Goal: Information Seeking & Learning: Learn about a topic

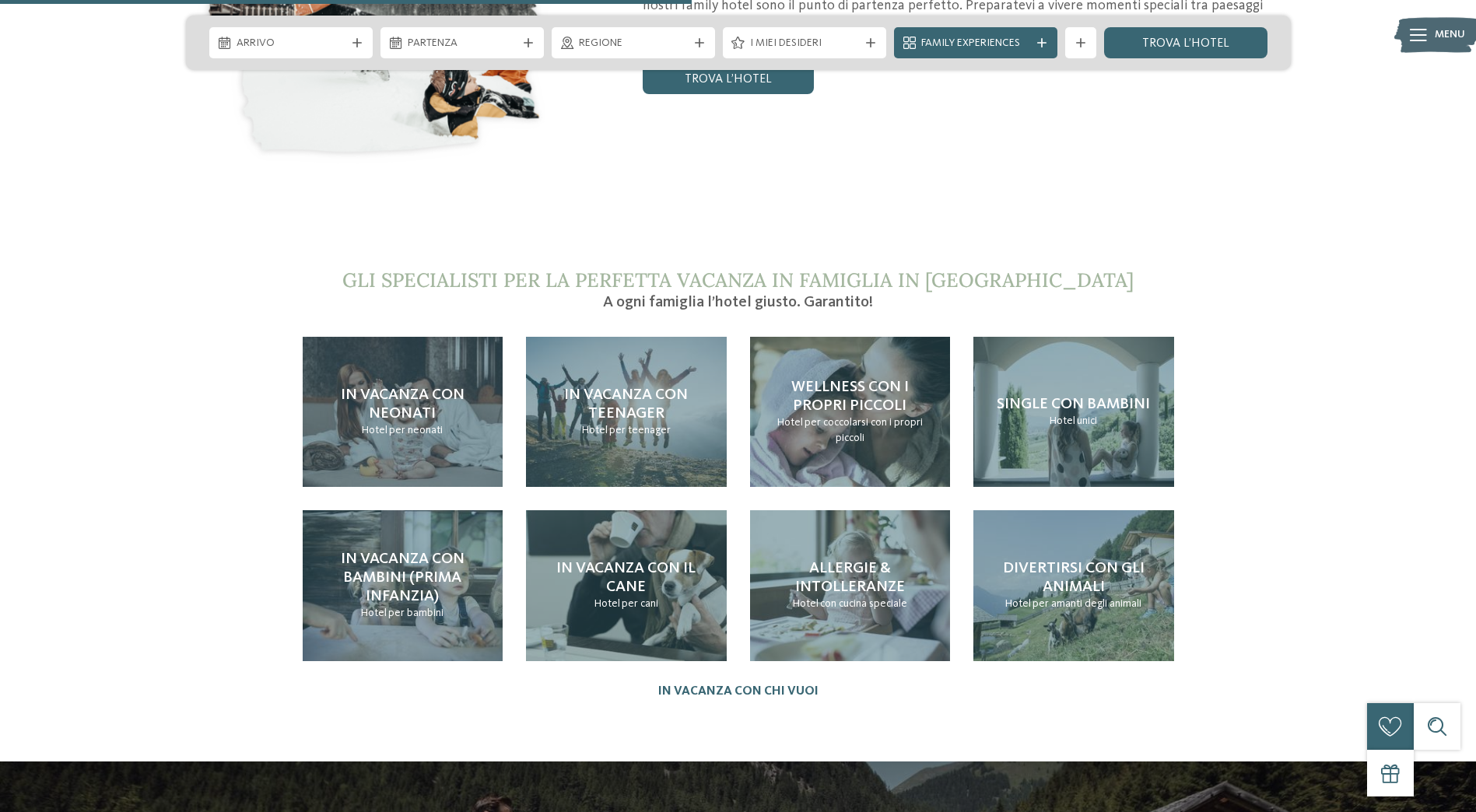
scroll to position [3367, 0]
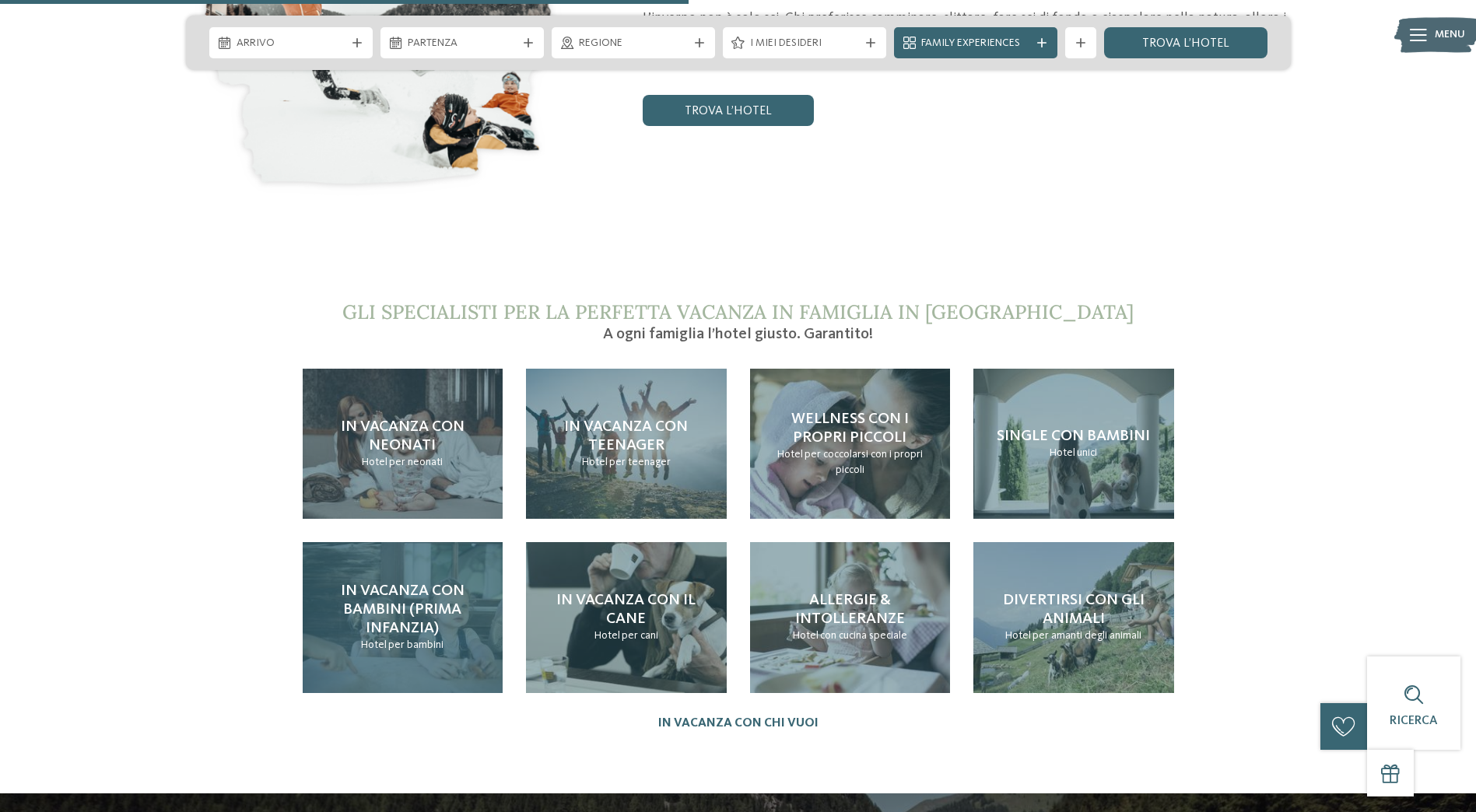
click at [371, 583] on span "In vacanza con bambini (prima infanzia)" at bounding box center [403, 609] width 124 height 53
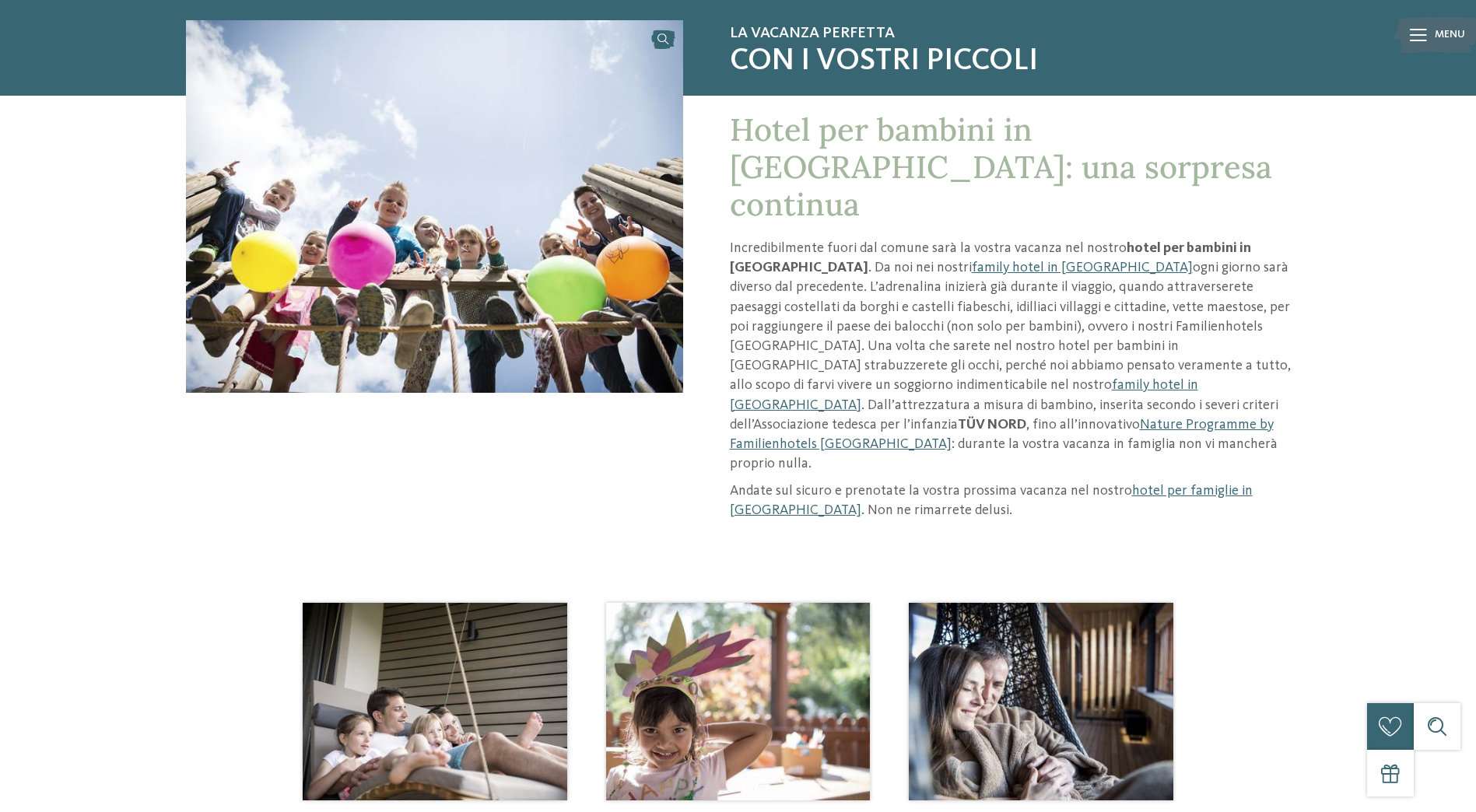
scroll to position [228, 0]
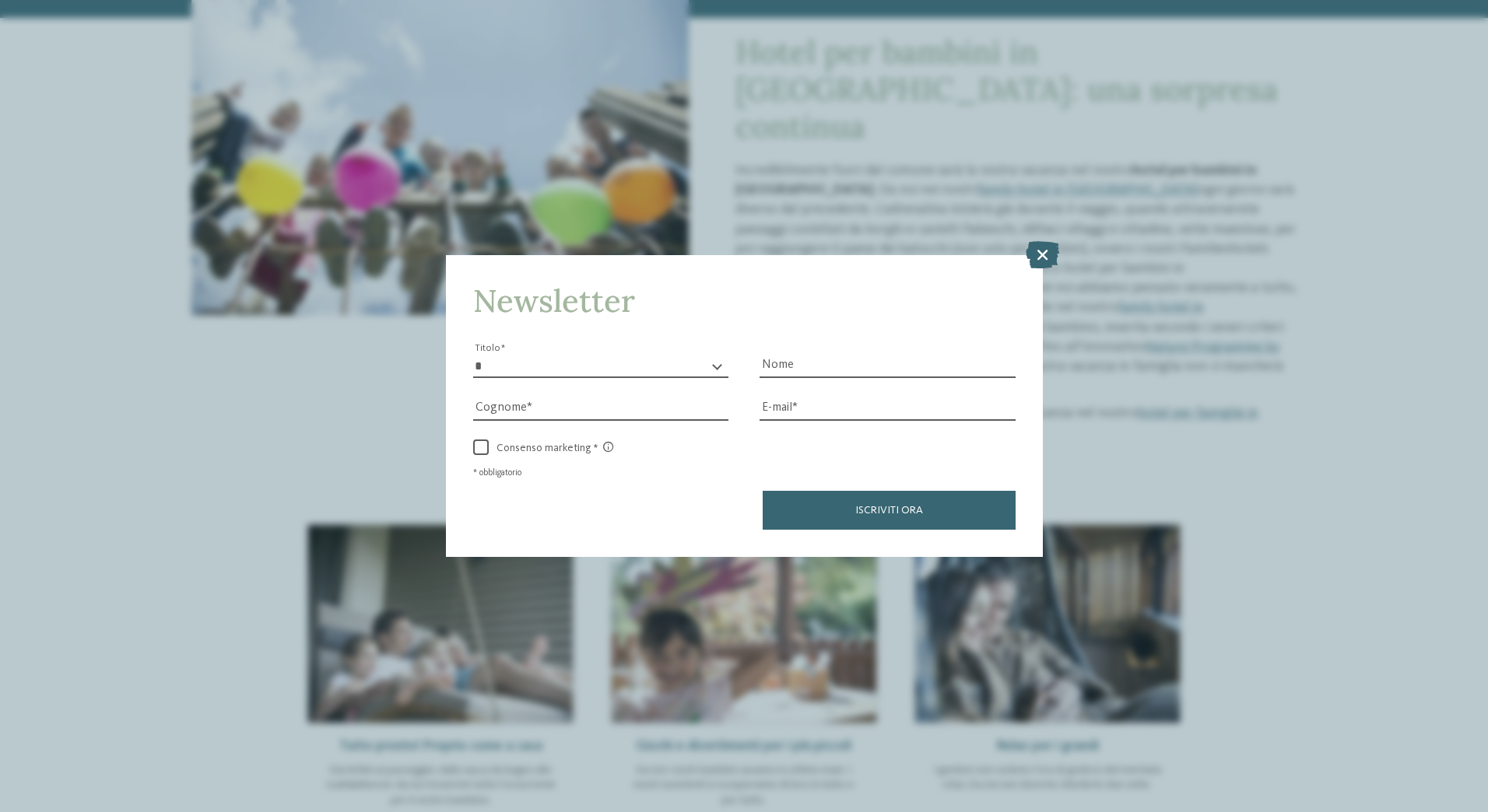
click at [1045, 257] on icon at bounding box center [1042, 254] width 33 height 27
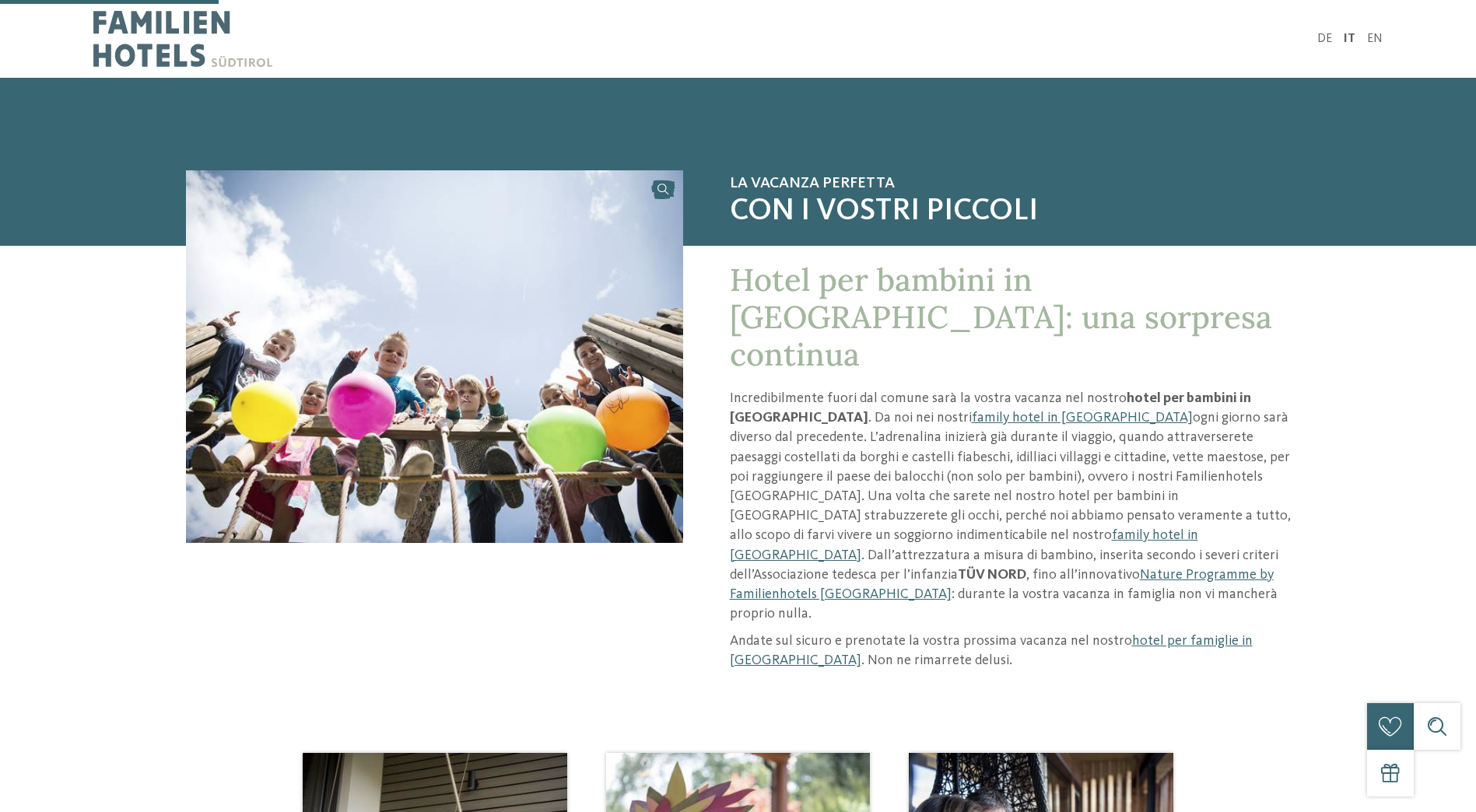
scroll to position [632, 0]
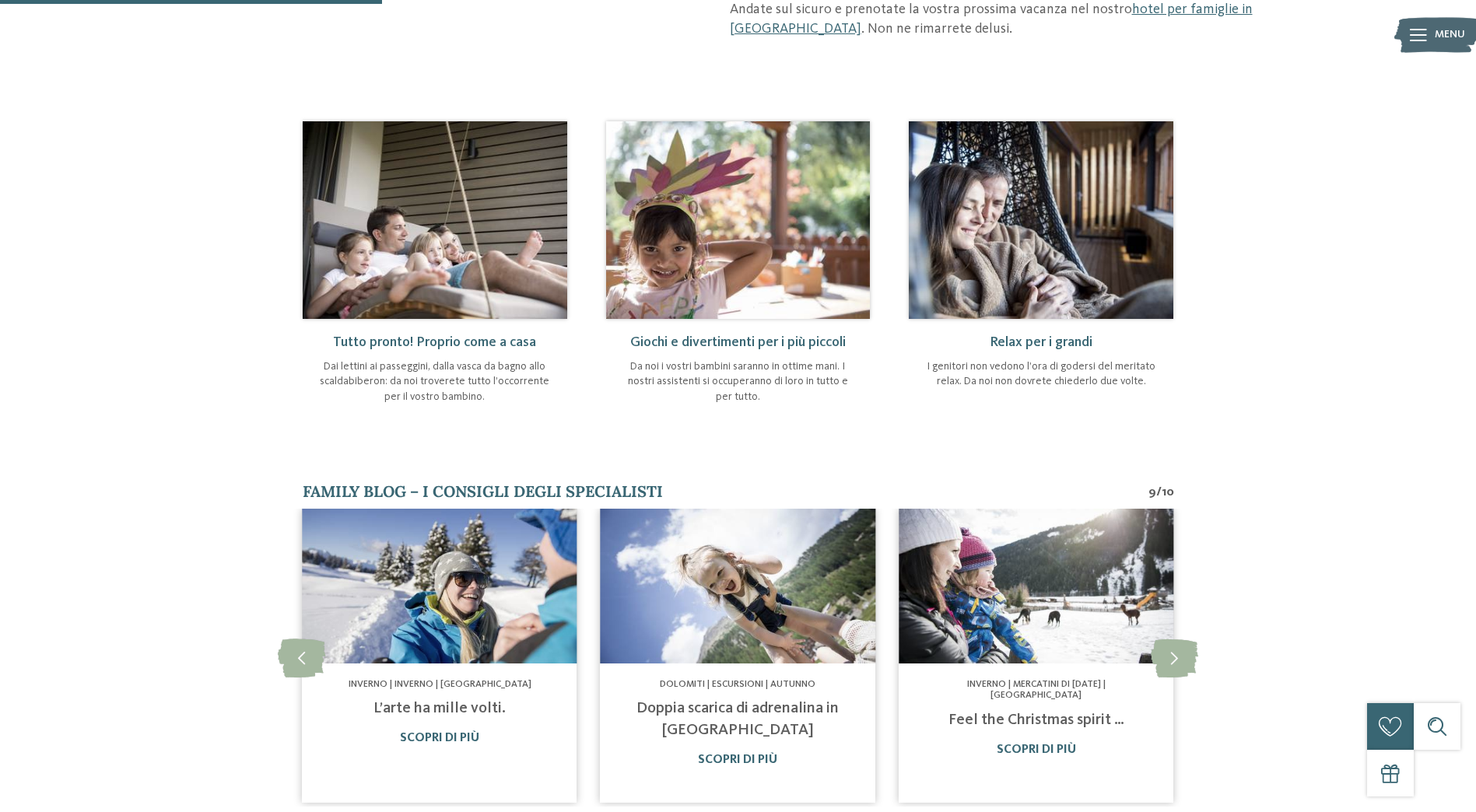
click at [798, 144] on img at bounding box center [738, 220] width 265 height 197
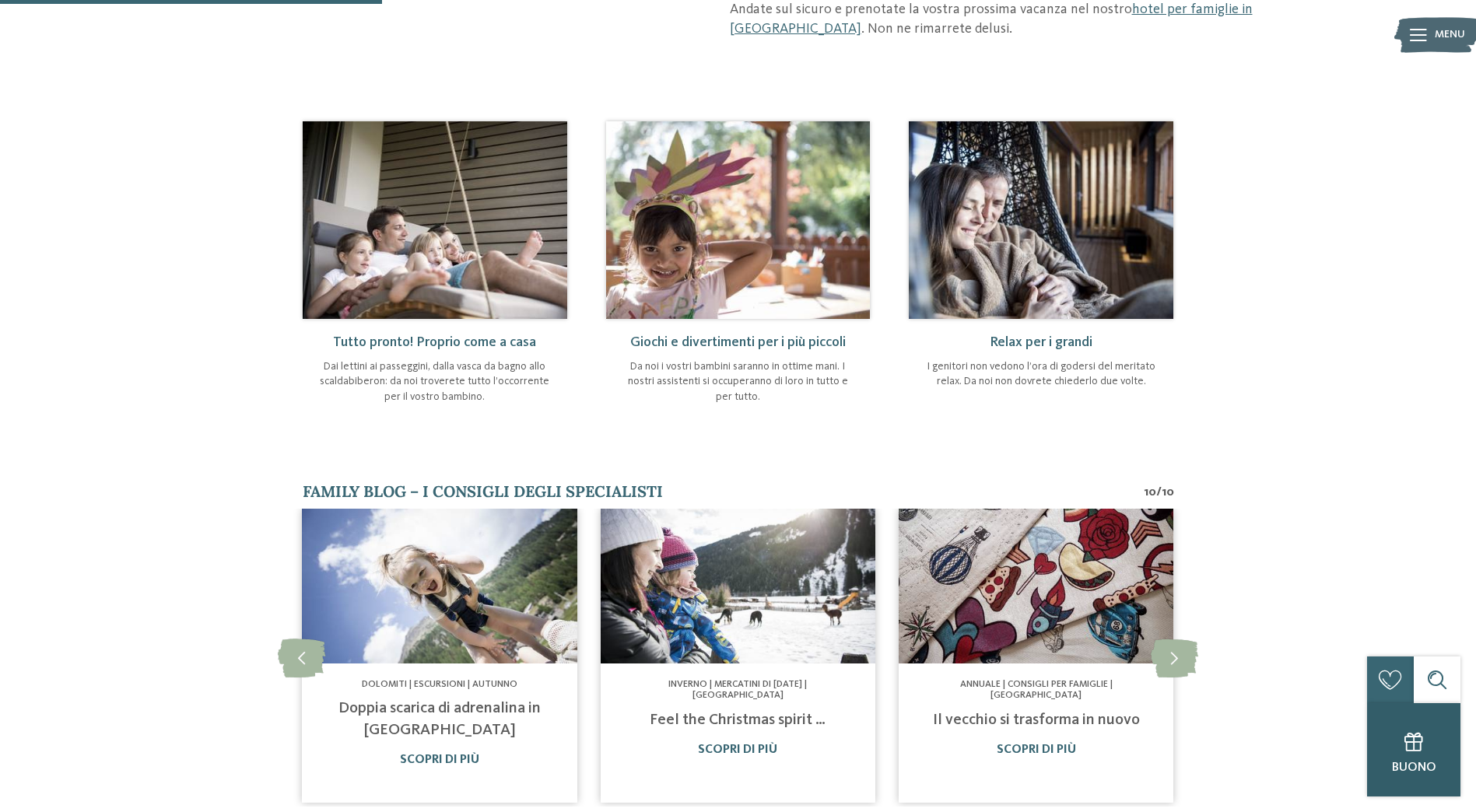
click at [1412, 746] on icon at bounding box center [1413, 742] width 19 height 20
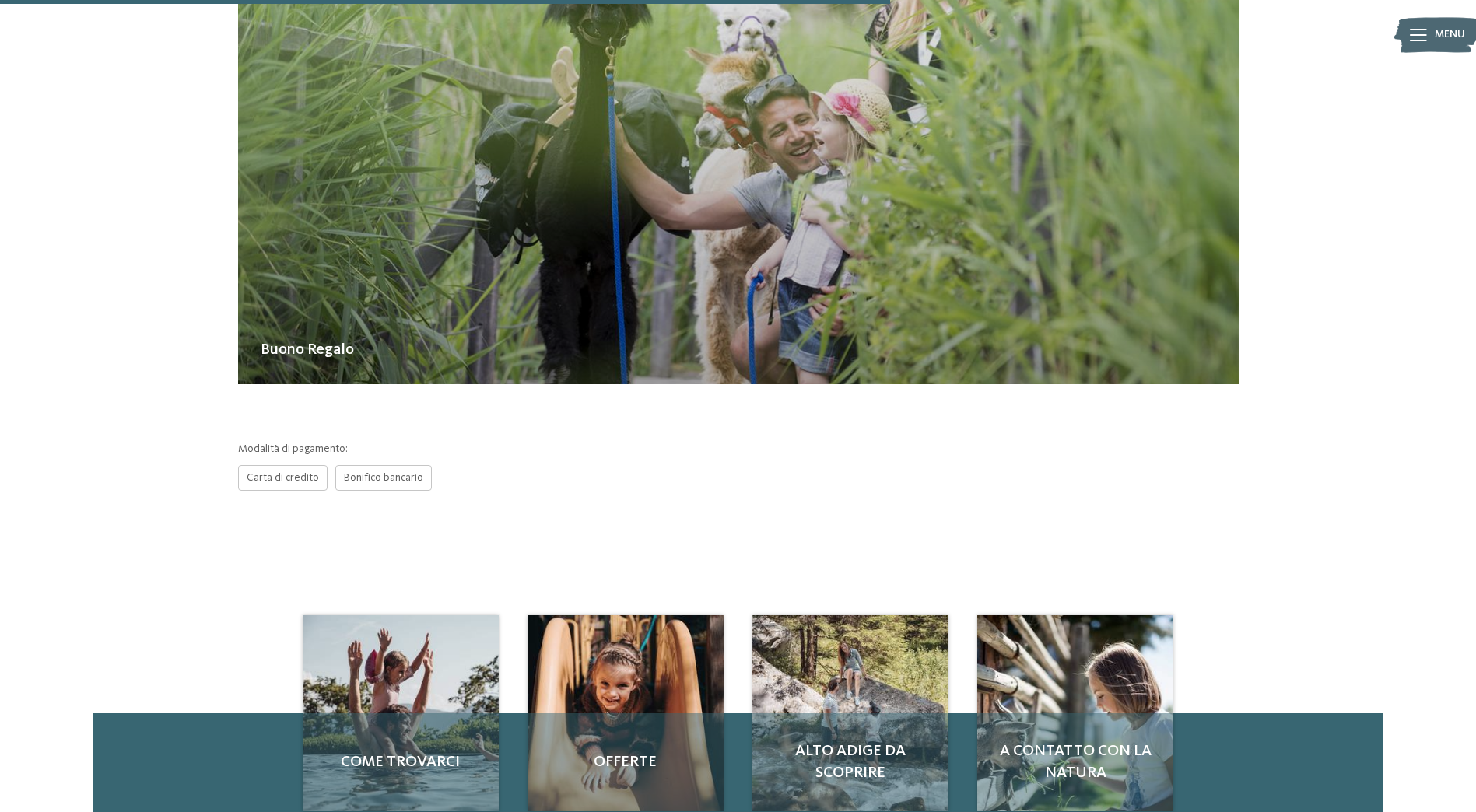
scroll to position [744, 0]
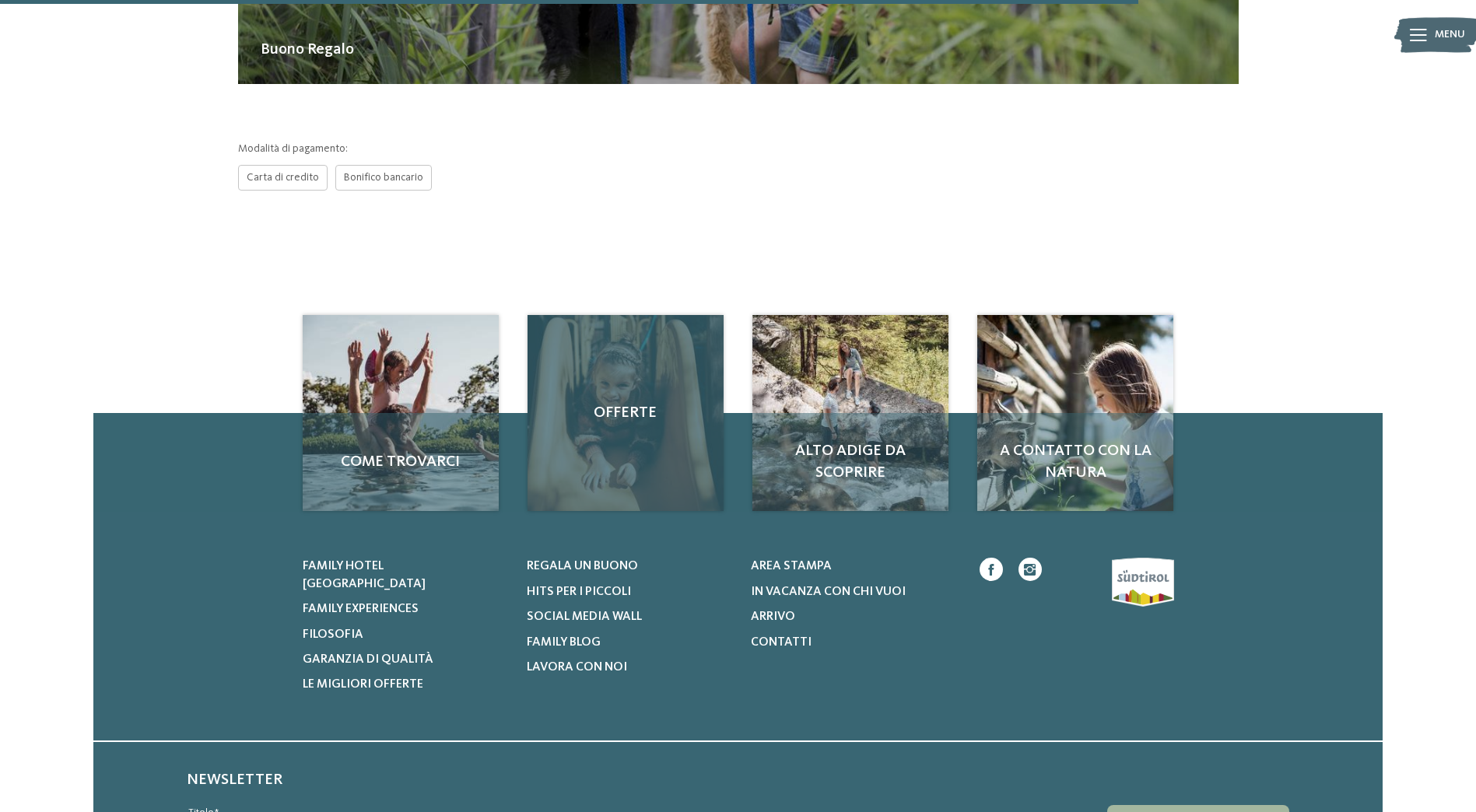
click at [651, 428] on div "Offerte" at bounding box center [625, 413] width 196 height 196
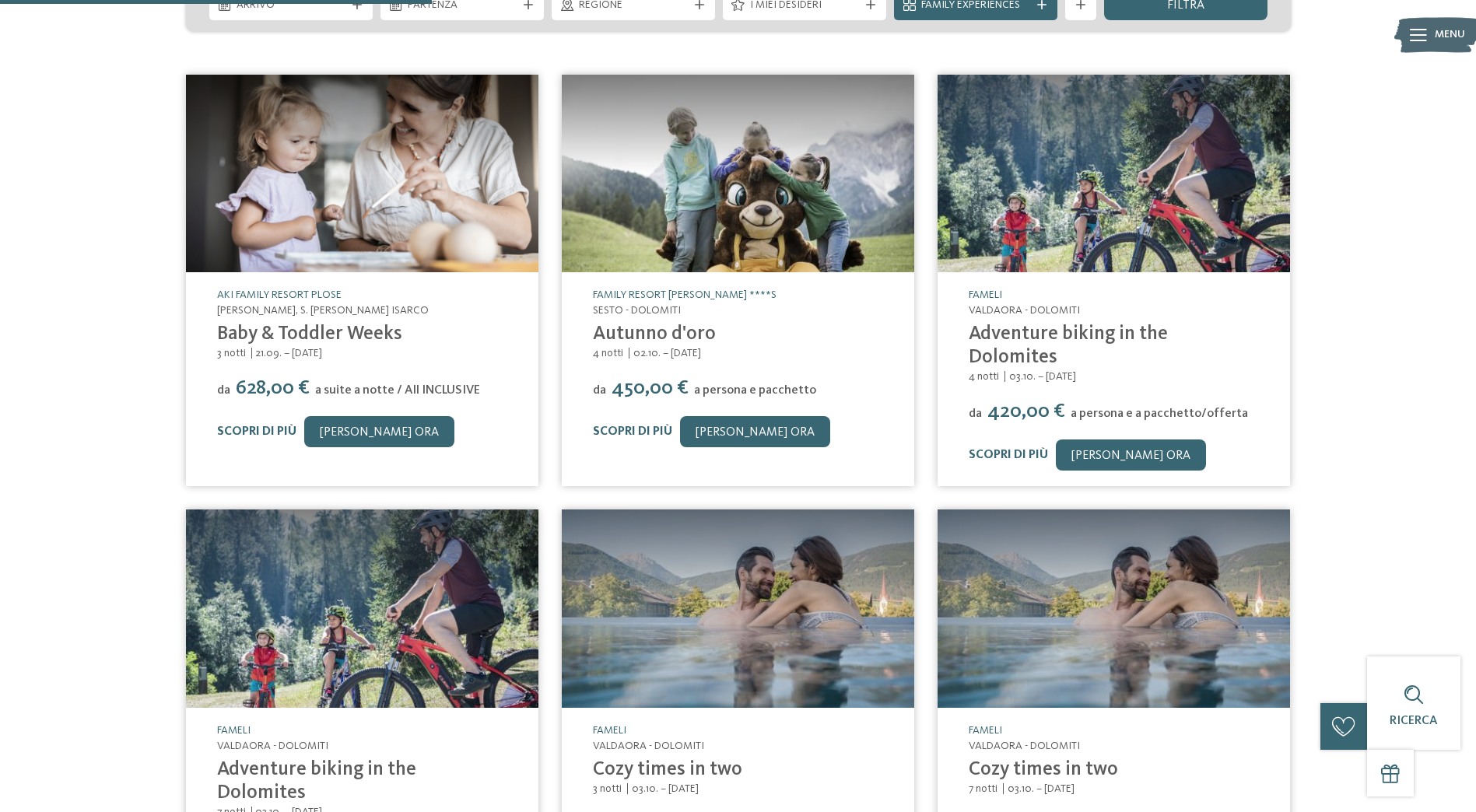
scroll to position [382, 0]
